Goal: Browse casually

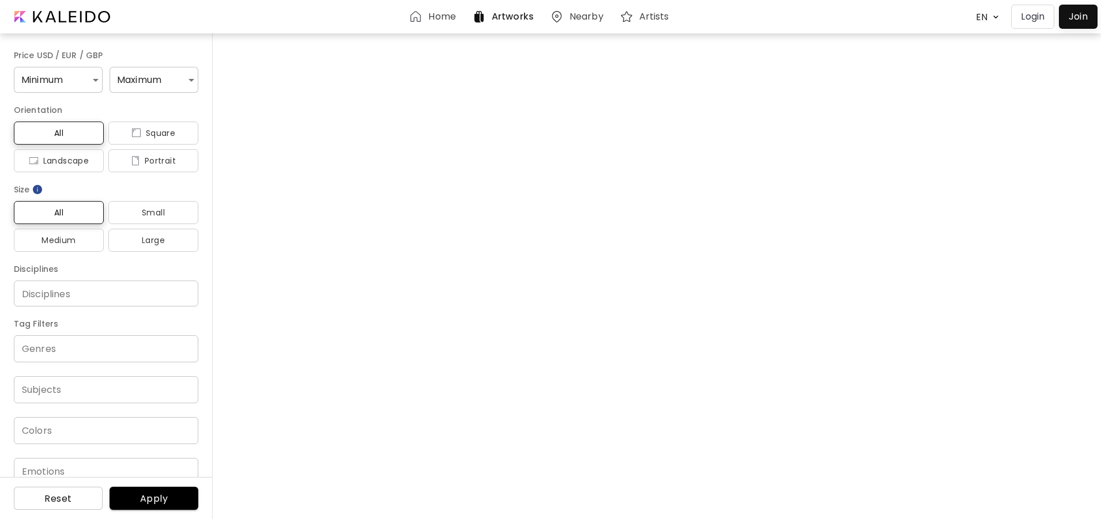
scroll to position [21981, 0]
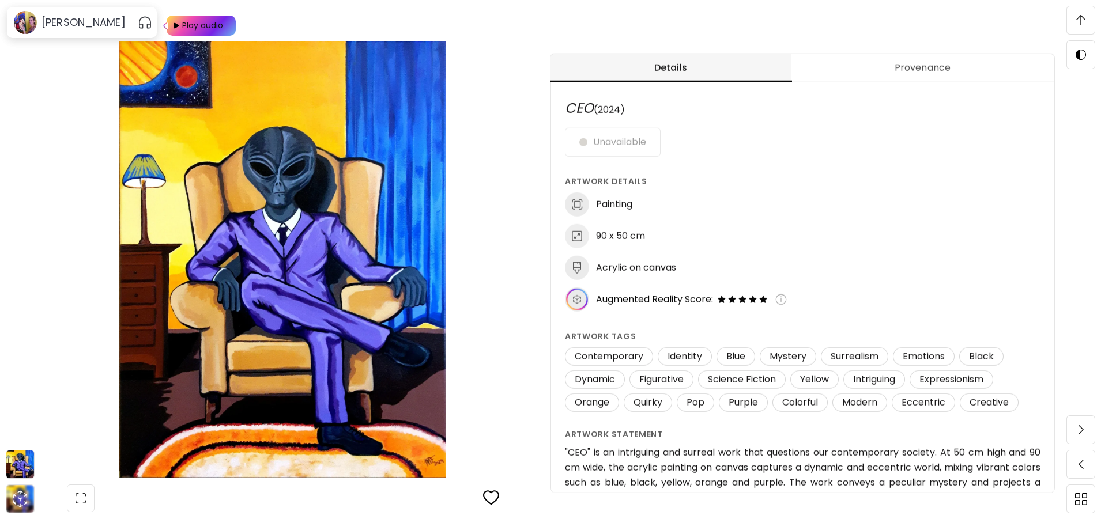
scroll to position [519, 0]
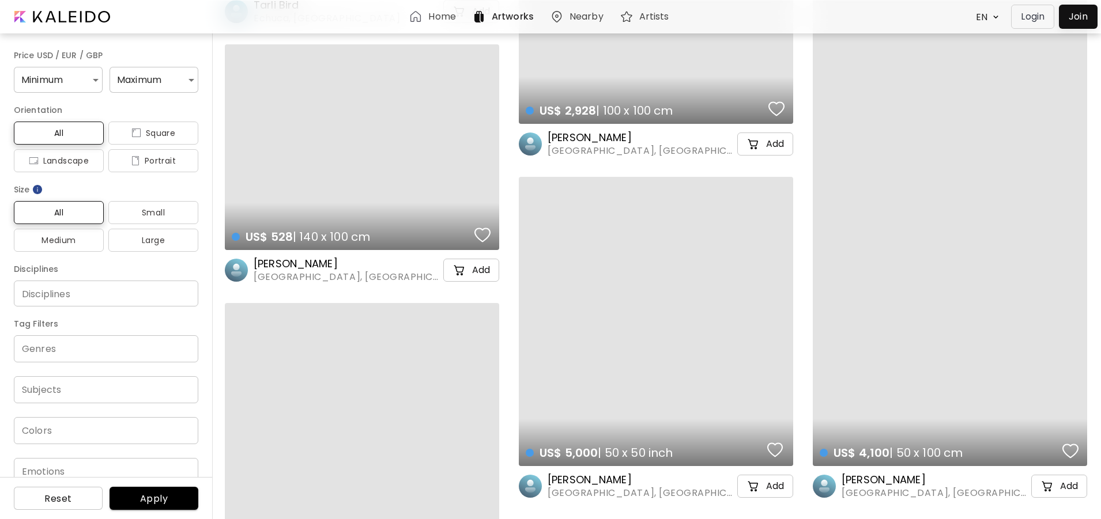
scroll to position [634, 0]
